Goal: Task Accomplishment & Management: Manage account settings

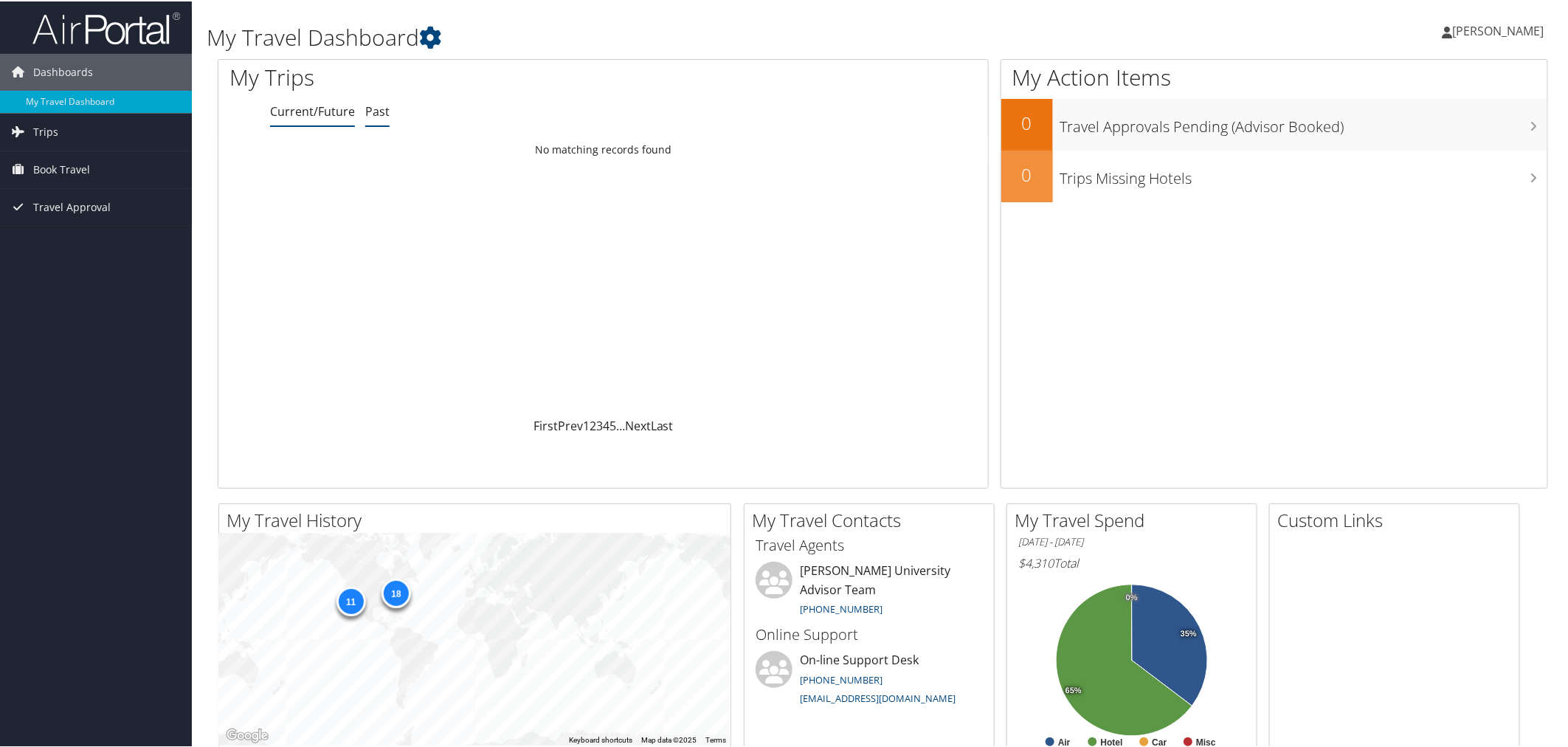
click at [376, 118] on link "Past" at bounding box center [378, 110] width 24 height 17
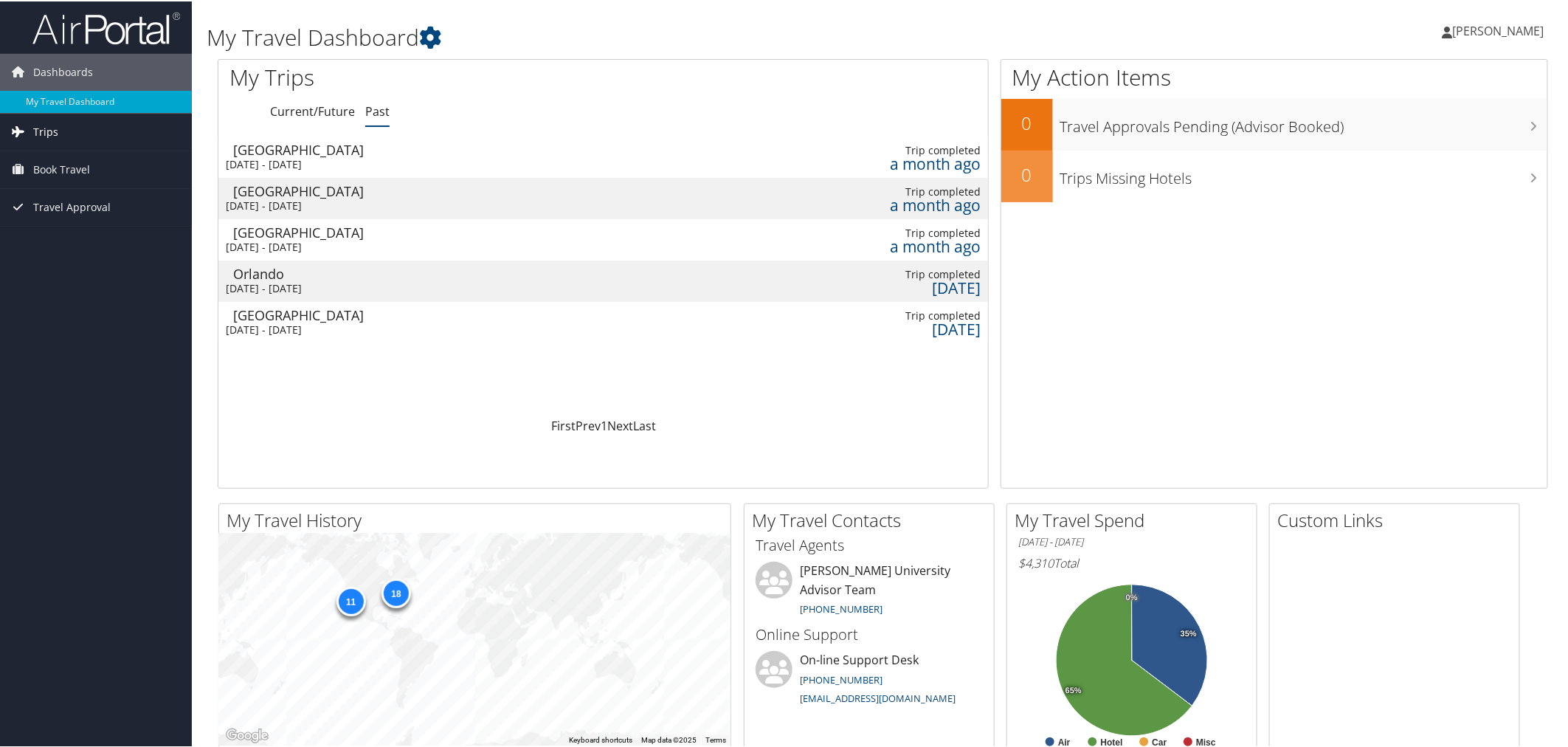
click at [56, 131] on span "Trips" at bounding box center [45, 130] width 25 height 37
click at [70, 159] on link "Current/Future Trips" at bounding box center [96, 159] width 192 height 22
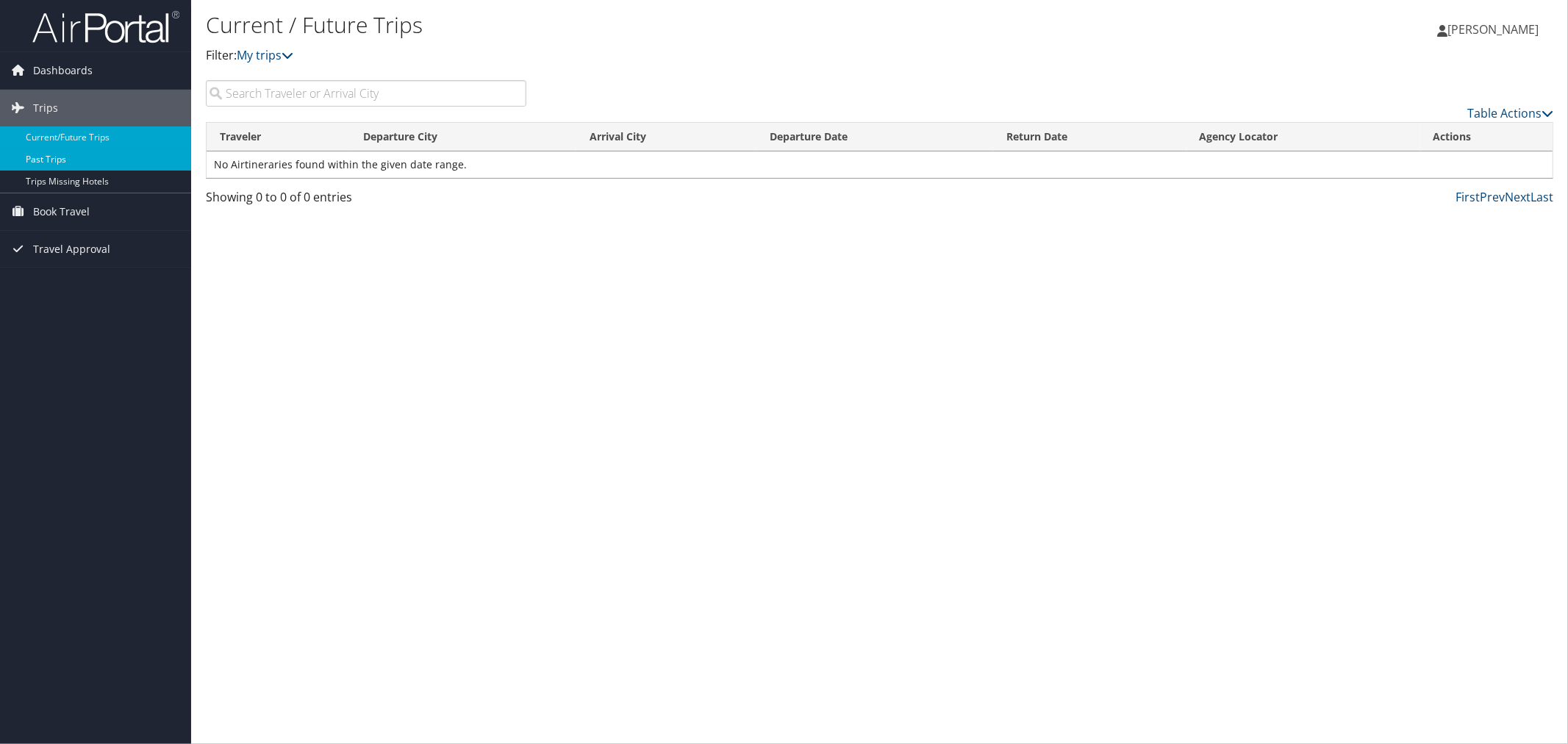
click at [56, 157] on link "Past Trips" at bounding box center [95, 159] width 191 height 22
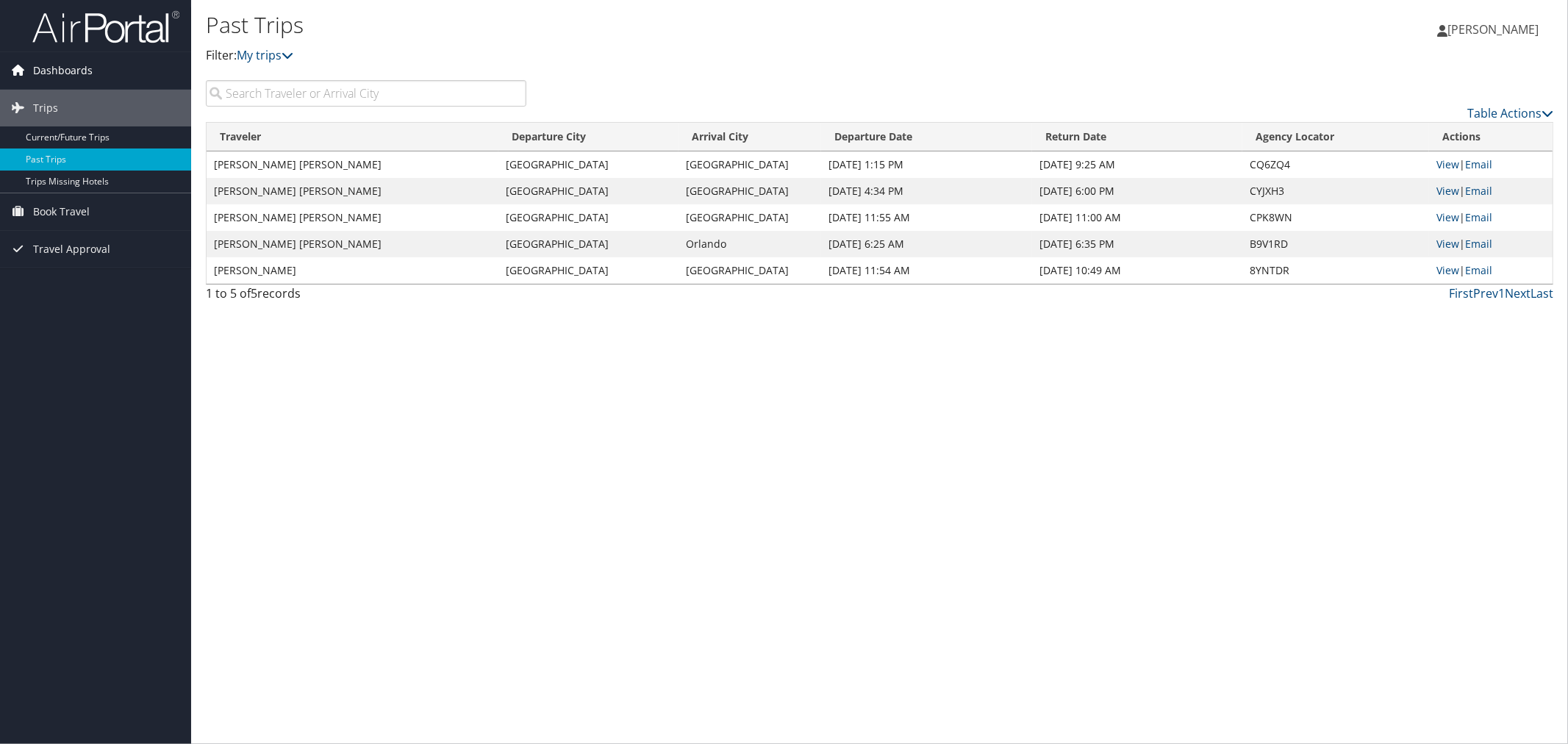
click at [81, 77] on span "Dashboards" at bounding box center [62, 70] width 59 height 37
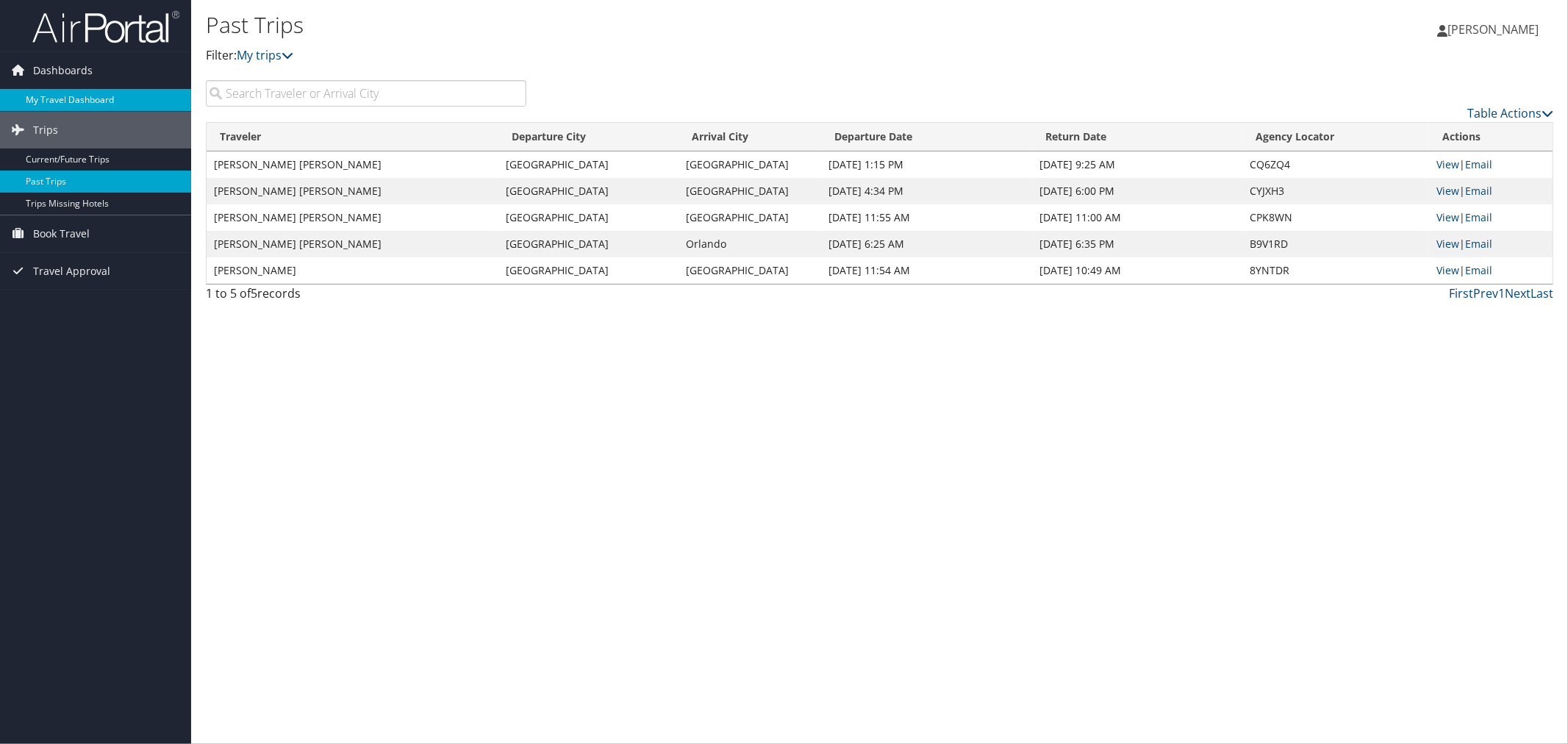
click at [70, 93] on link "My Travel Dashboard" at bounding box center [95, 100] width 191 height 22
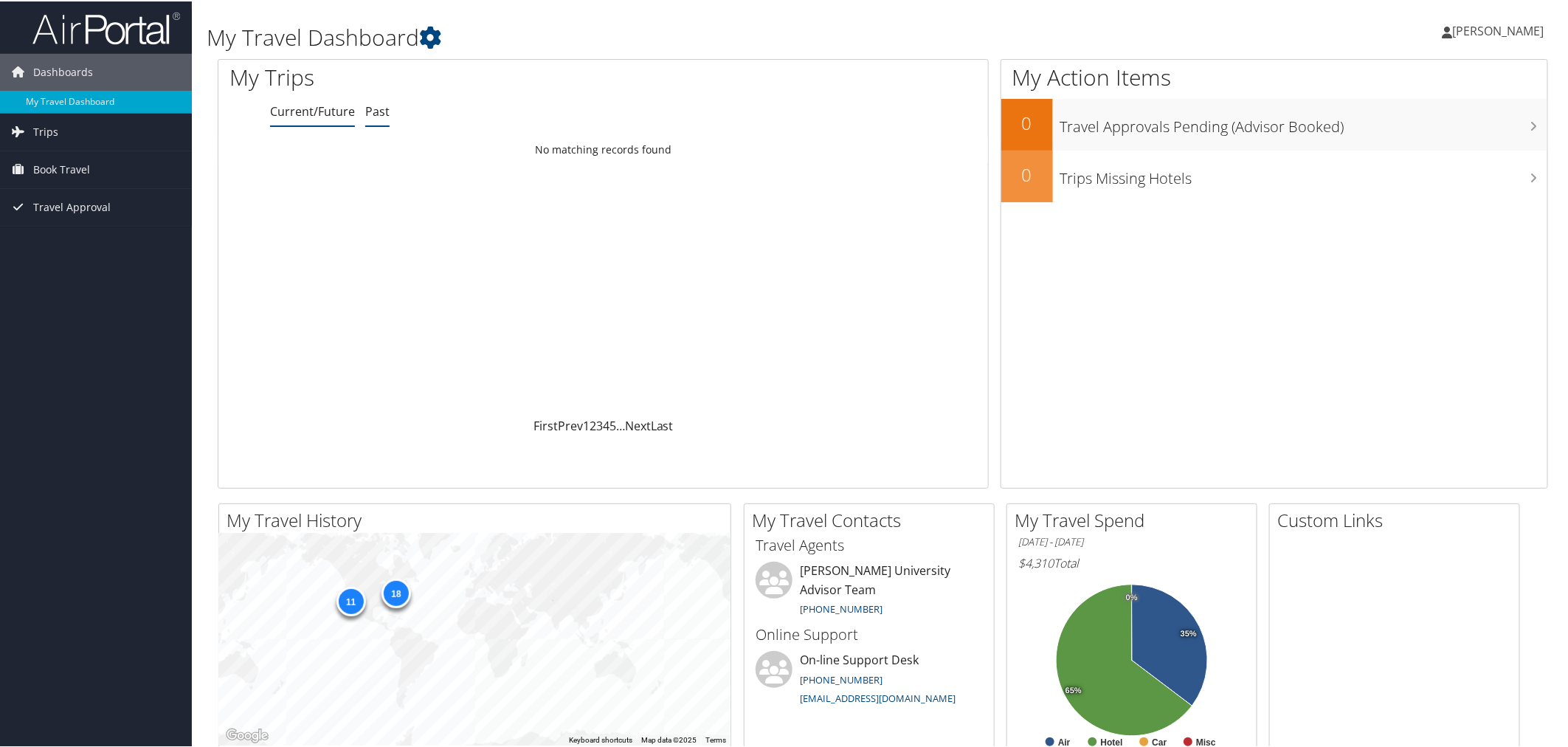
click at [377, 114] on link "Past" at bounding box center [378, 110] width 24 height 17
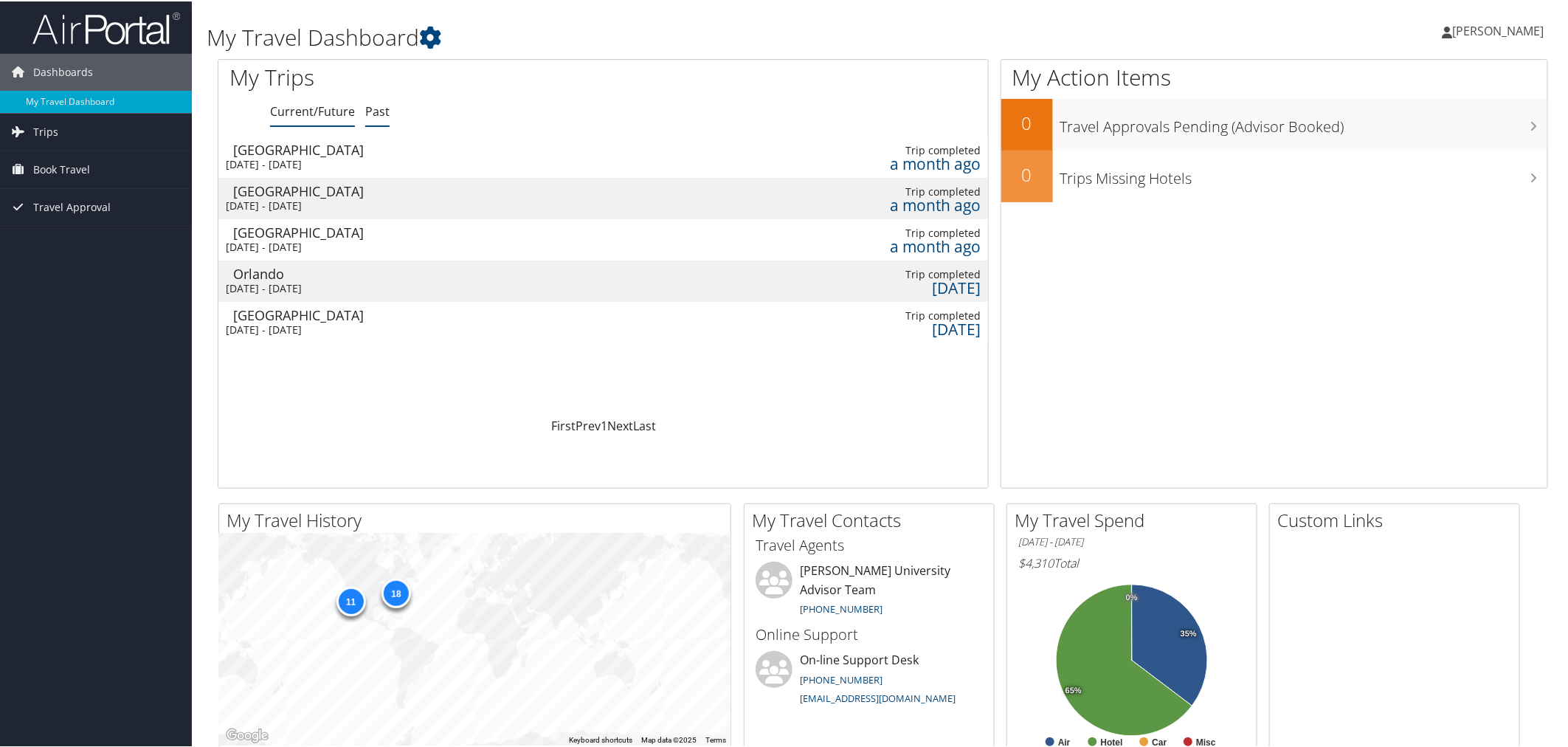
click at [329, 114] on link "Current/Future" at bounding box center [312, 110] width 85 height 17
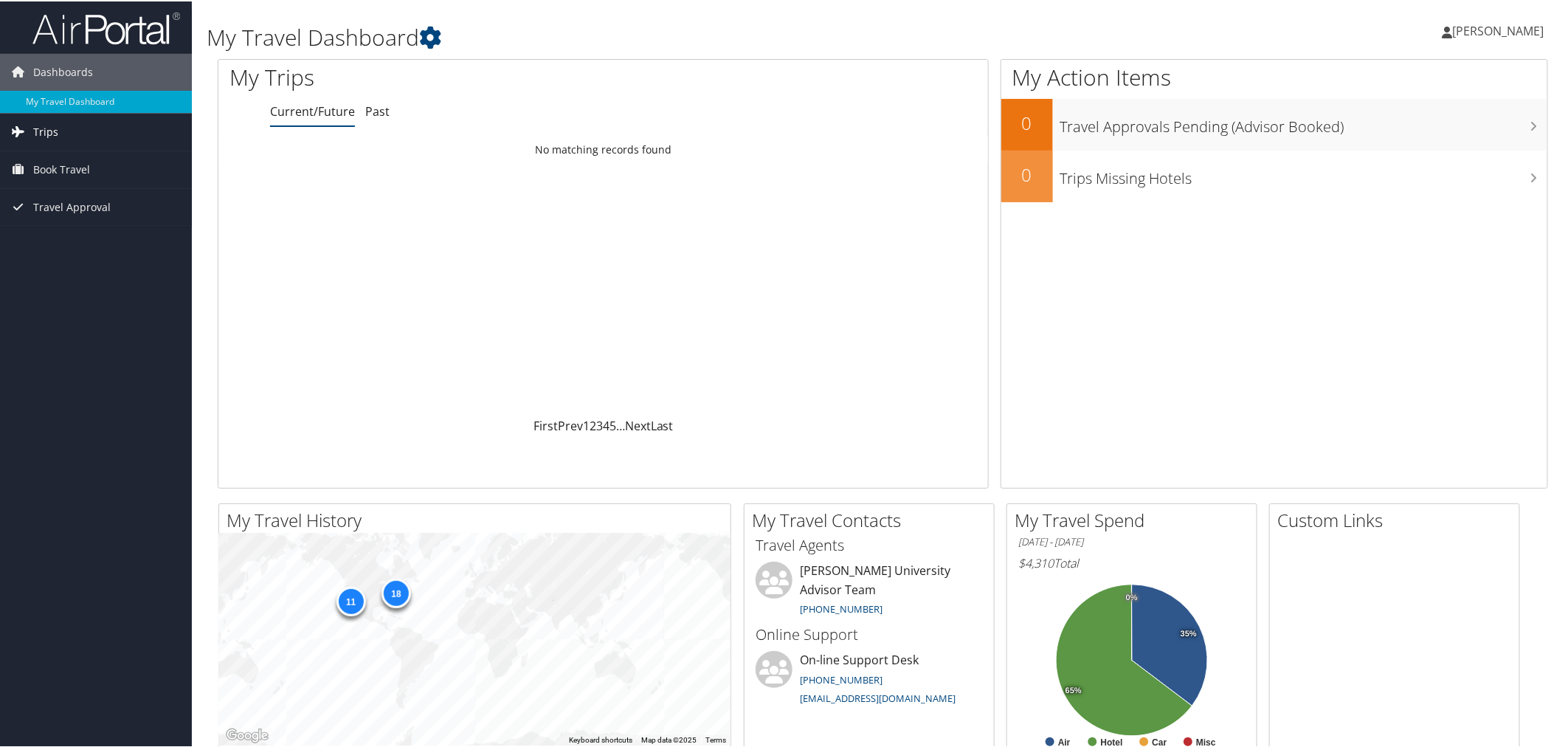
click at [67, 132] on link "Trips" at bounding box center [96, 130] width 192 height 37
click at [64, 271] on span "Travel Approval" at bounding box center [71, 272] width 77 height 37
click at [56, 353] on link "Canceled Trips" at bounding box center [96, 345] width 192 height 22
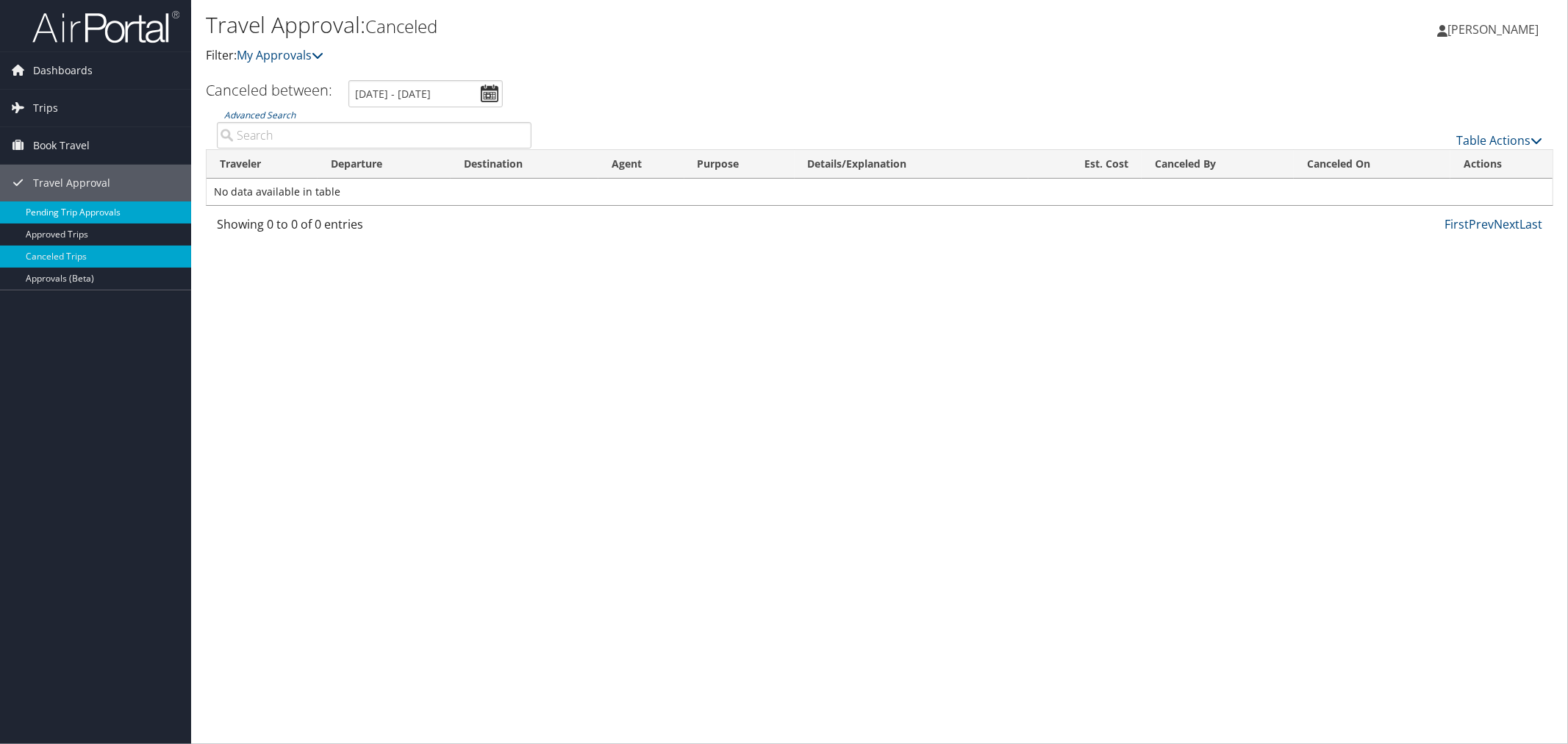
click at [103, 214] on link "Pending Trip Approvals" at bounding box center [95, 212] width 191 height 22
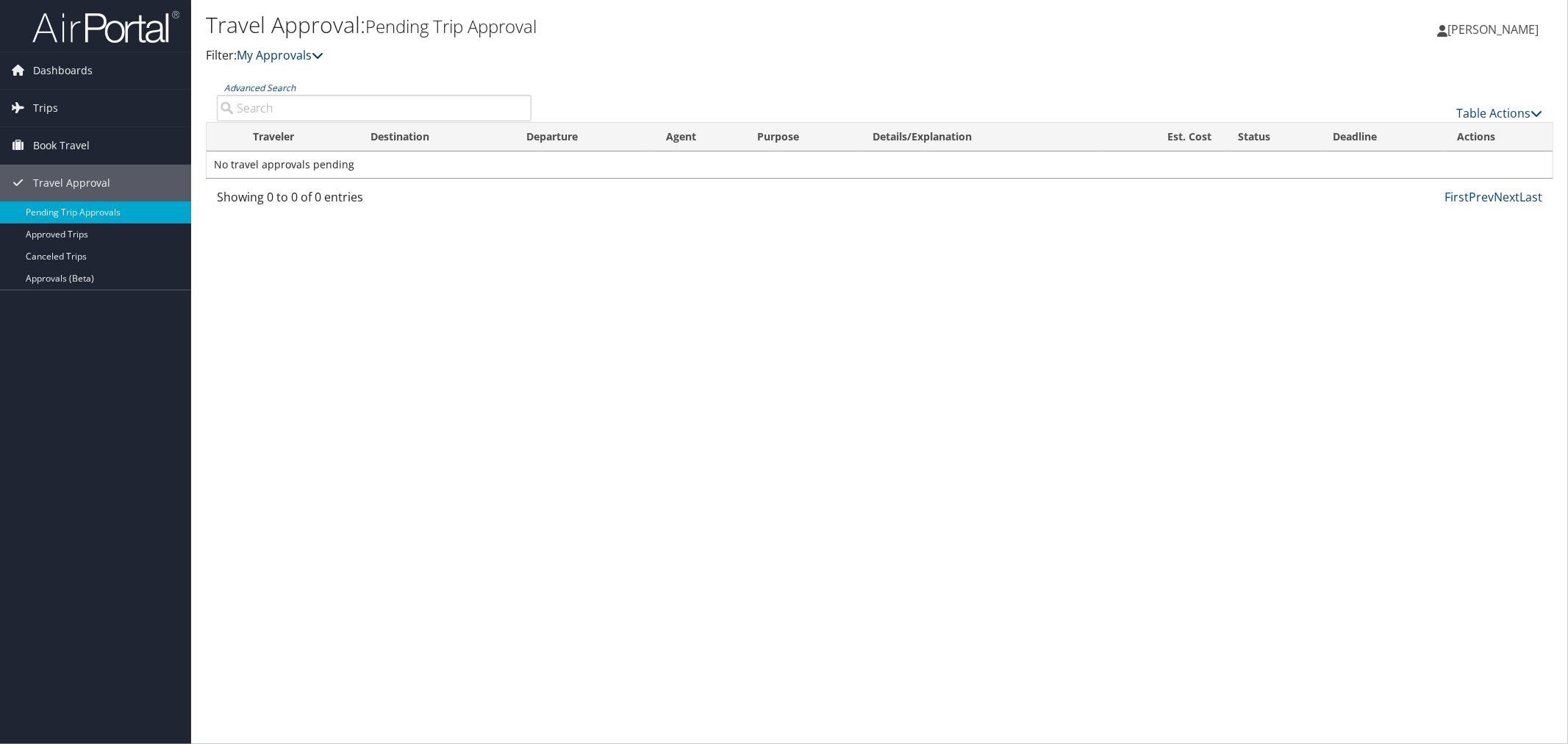
click at [314, 52] on link "My Approvals" at bounding box center [280, 55] width 87 height 16
click at [321, 57] on icon at bounding box center [318, 55] width 12 height 12
click at [73, 253] on link "Canceled Trips" at bounding box center [95, 256] width 191 height 22
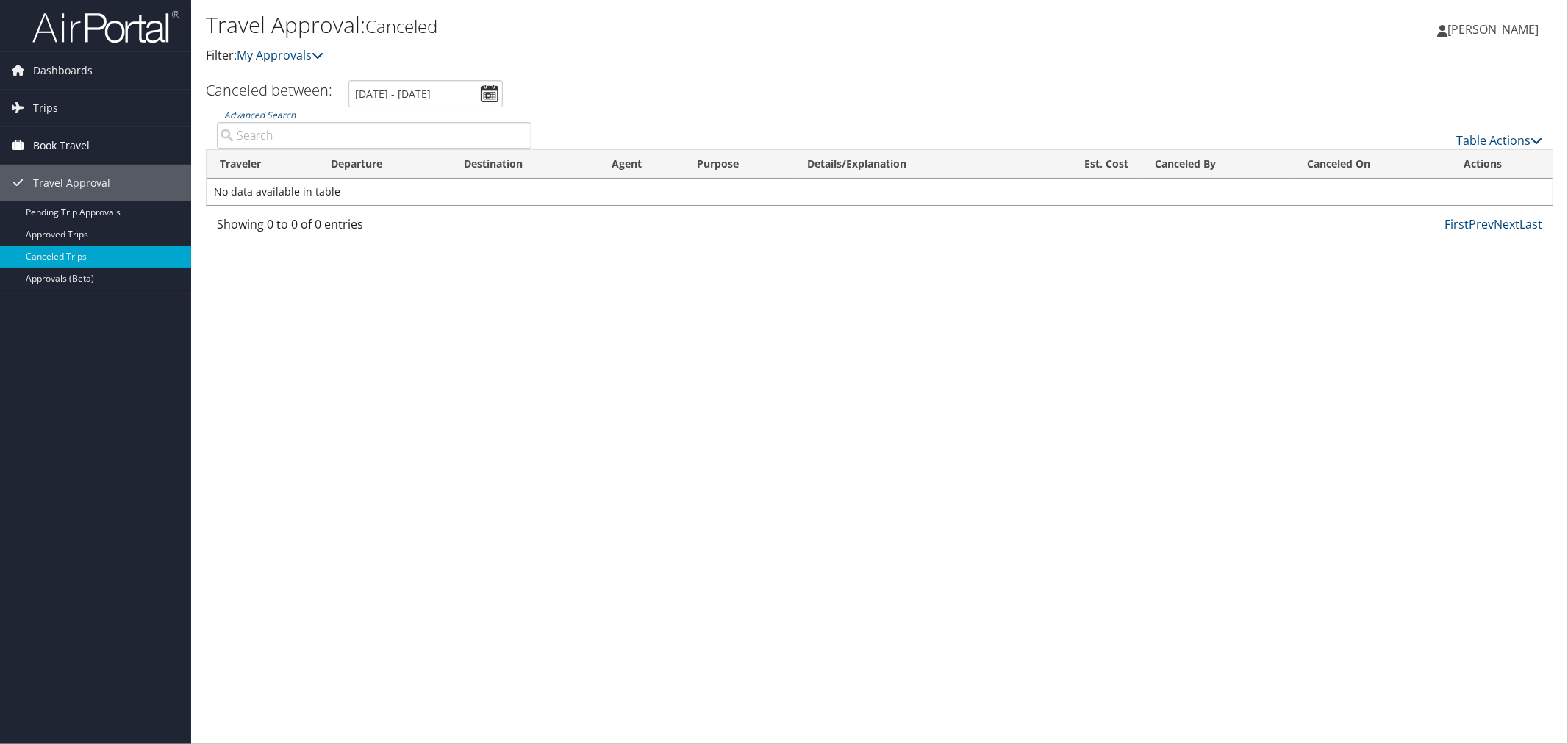
click at [70, 150] on span "Book Travel" at bounding box center [61, 145] width 57 height 37
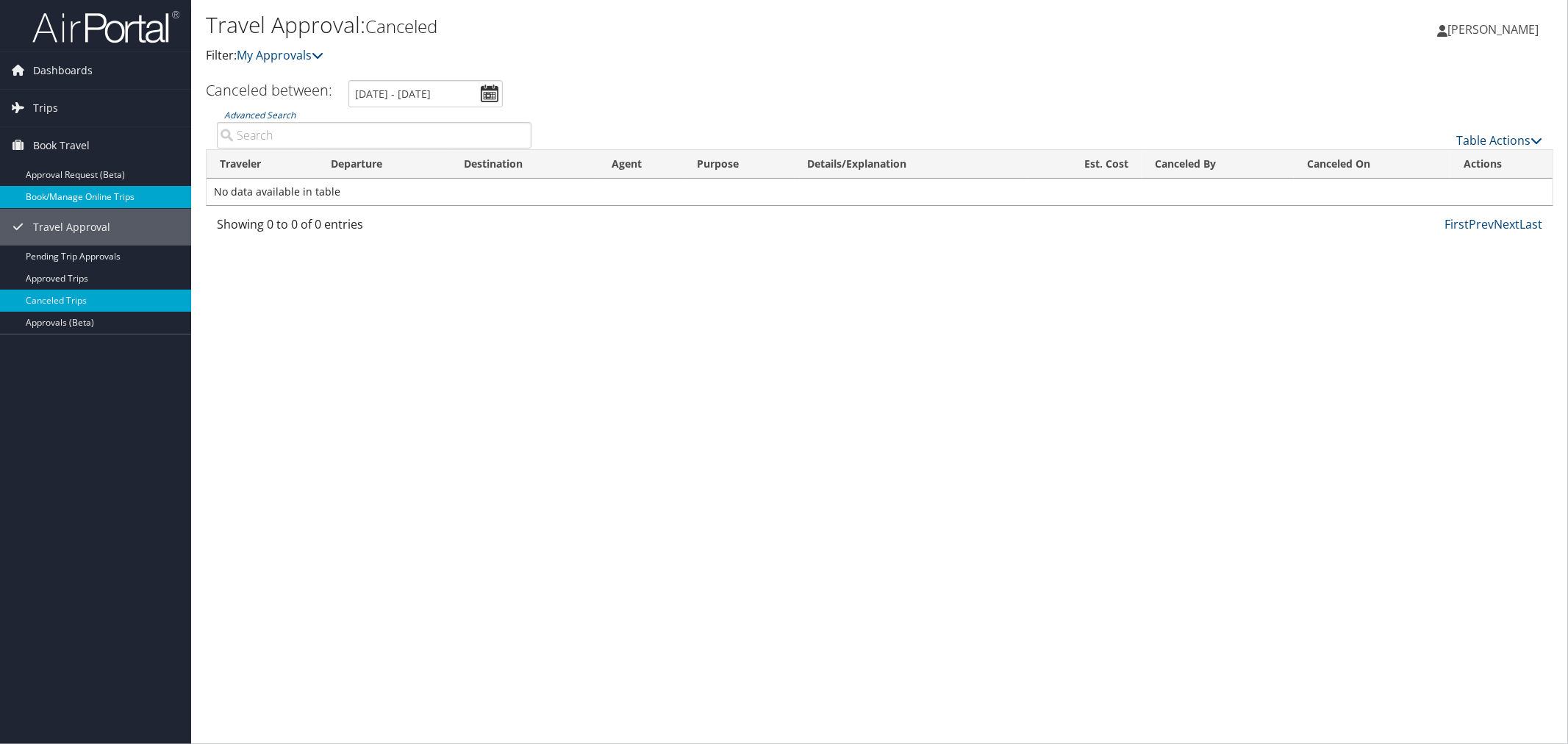
click at [90, 199] on link "Book/Manage Online Trips" at bounding box center [95, 196] width 191 height 22
